Goal: Find specific page/section: Find specific page/section

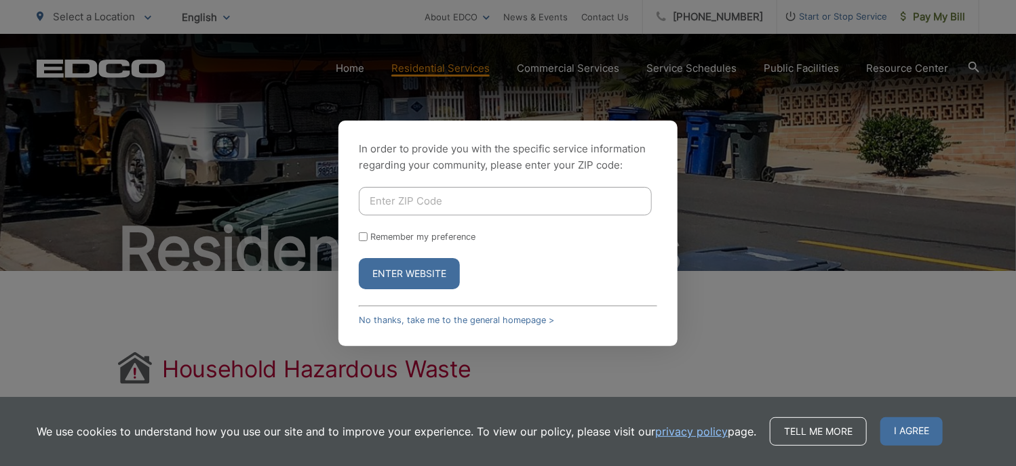
click at [585, 195] on input "Enter ZIP Code" at bounding box center [505, 201] width 293 height 28
type input "91941"
click at [363, 237] on input "Remember my preference" at bounding box center [363, 237] width 9 height 9
checkbox input "true"
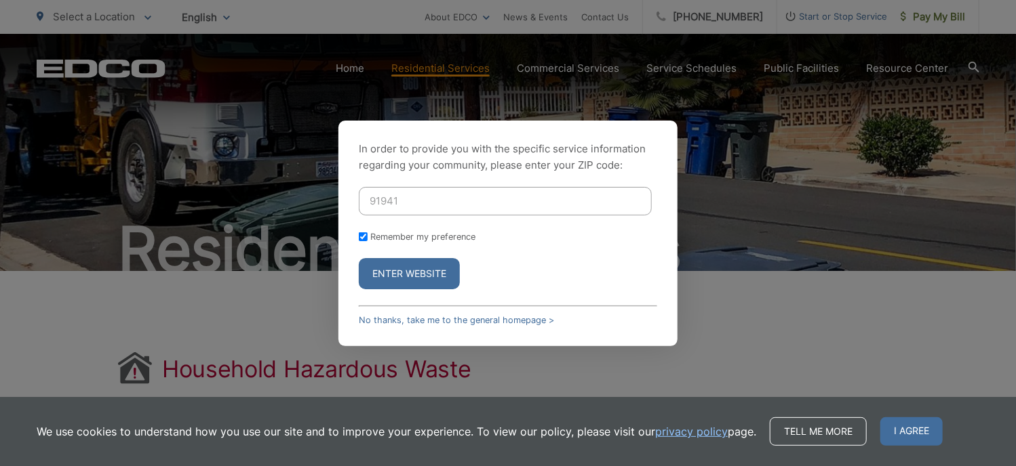
click at [412, 266] on button "Enter Website" at bounding box center [409, 273] width 101 height 31
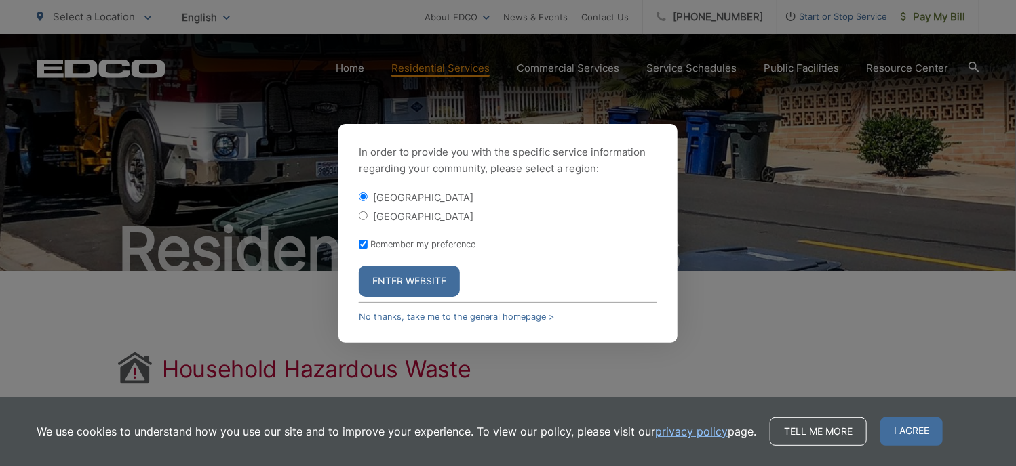
click at [361, 212] on input "[GEOGRAPHIC_DATA]" at bounding box center [363, 216] width 9 height 9
radio input "true"
click at [426, 277] on button "Enter Website" at bounding box center [409, 281] width 101 height 31
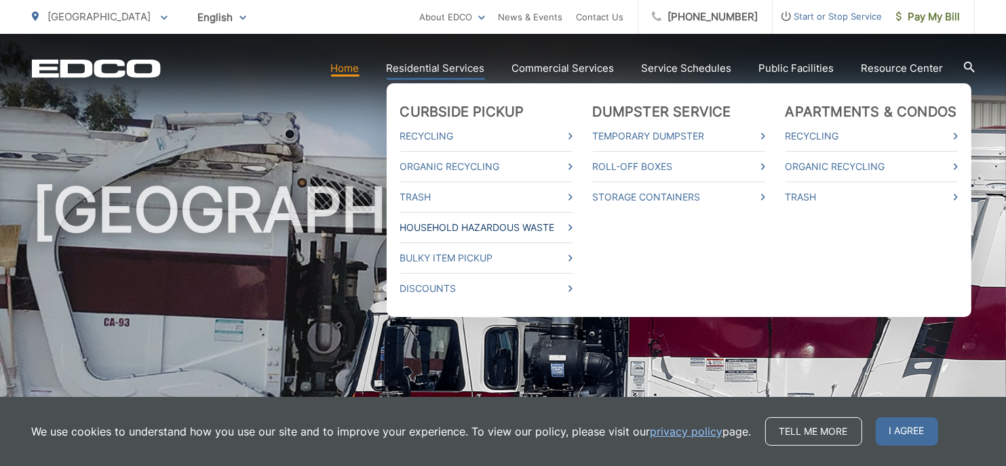
click at [460, 222] on link "Household Hazardous Waste" at bounding box center [486, 228] width 172 height 16
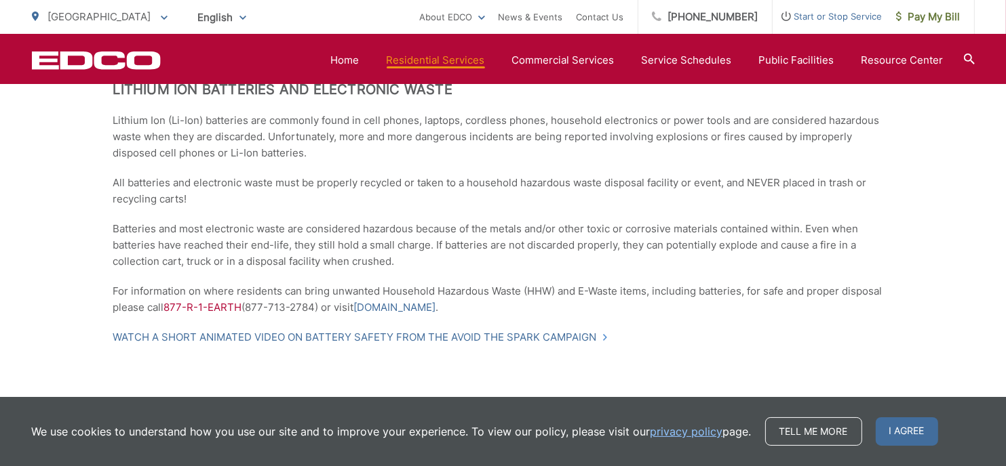
scroll to position [1046, 0]
click at [399, 305] on link "[DOMAIN_NAME]" at bounding box center [395, 309] width 82 height 16
